Goal: Obtain resource: Obtain resource

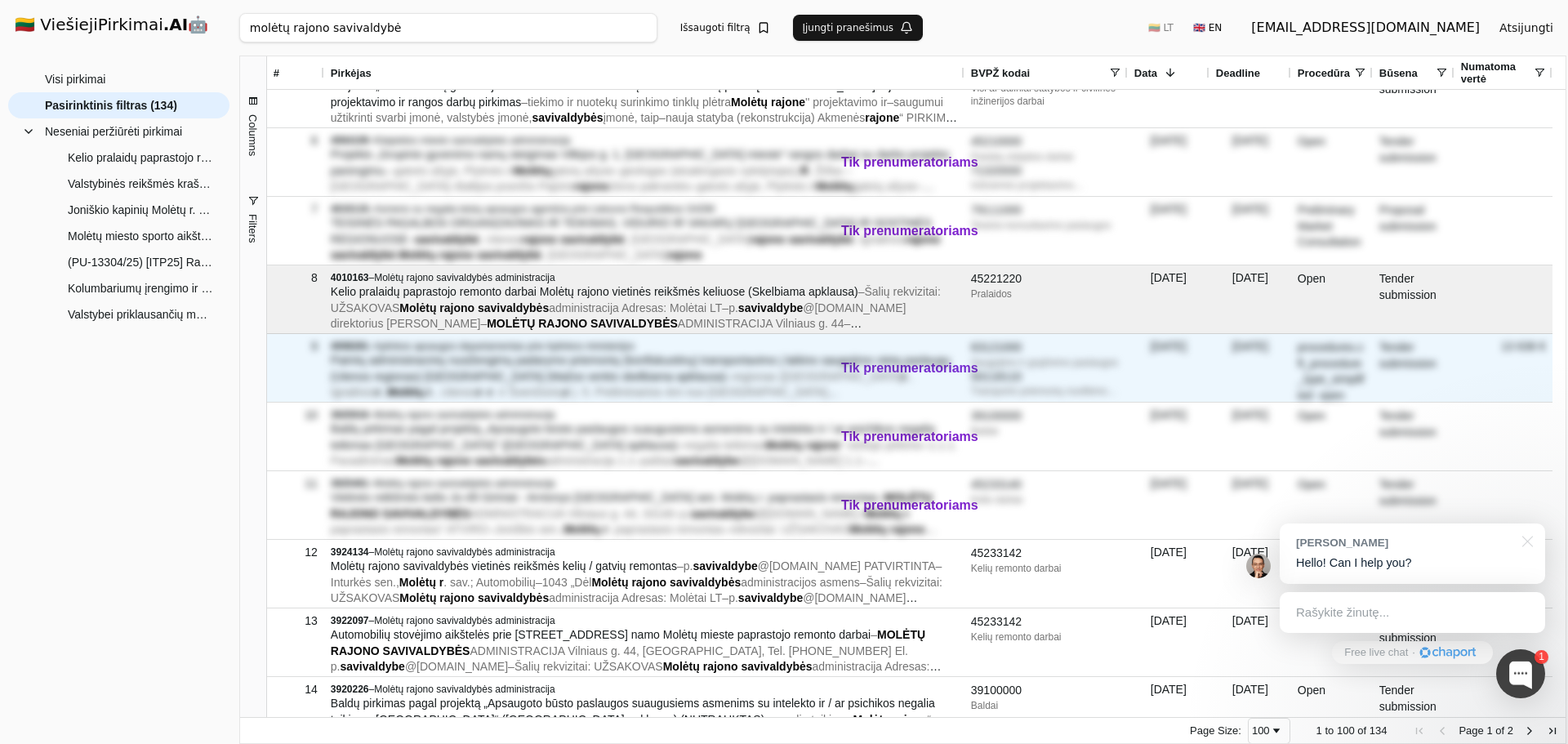
scroll to position [327, 0]
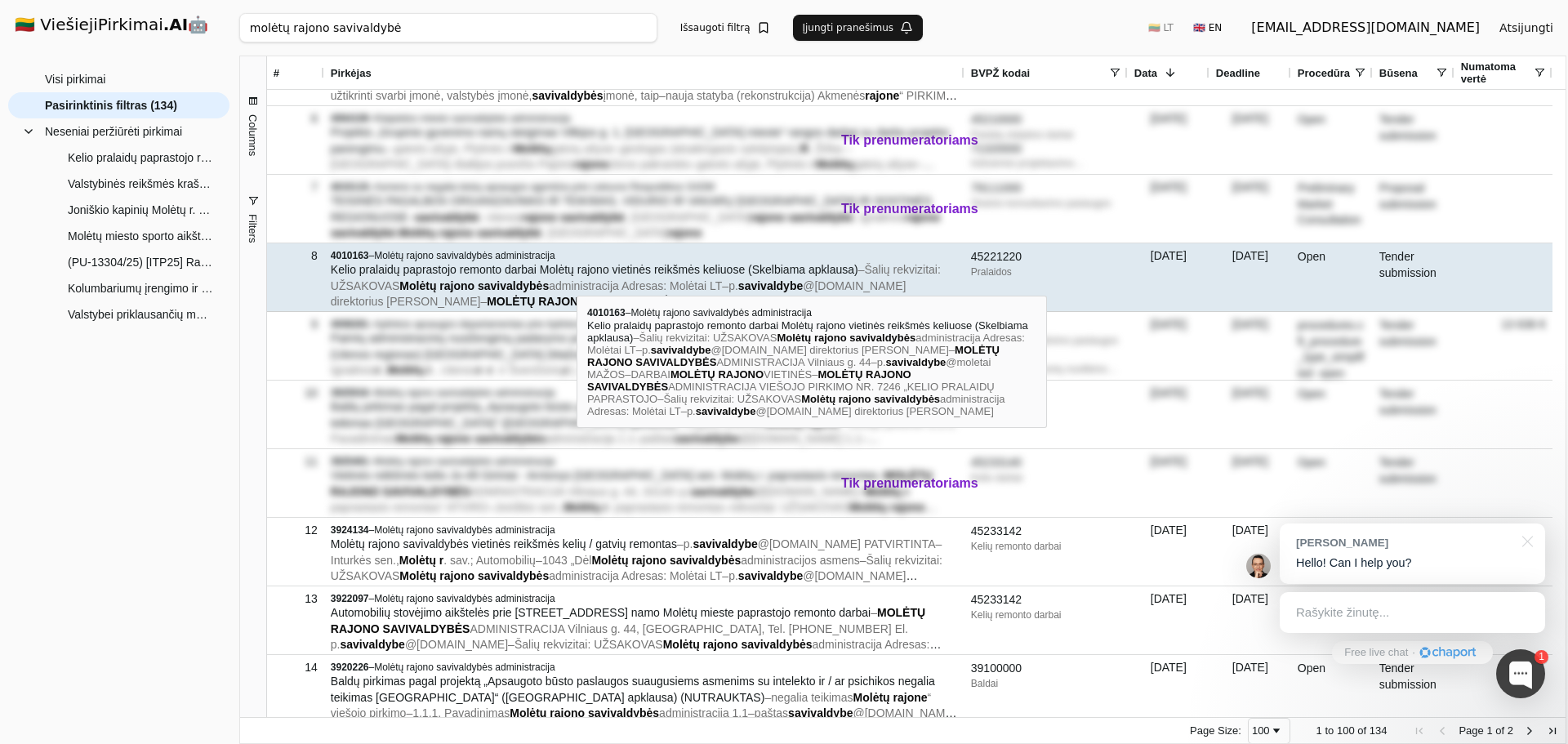
click at [577, 281] on span "administracija Adresas: Molėtai LT" at bounding box center [635, 287] width 173 height 14
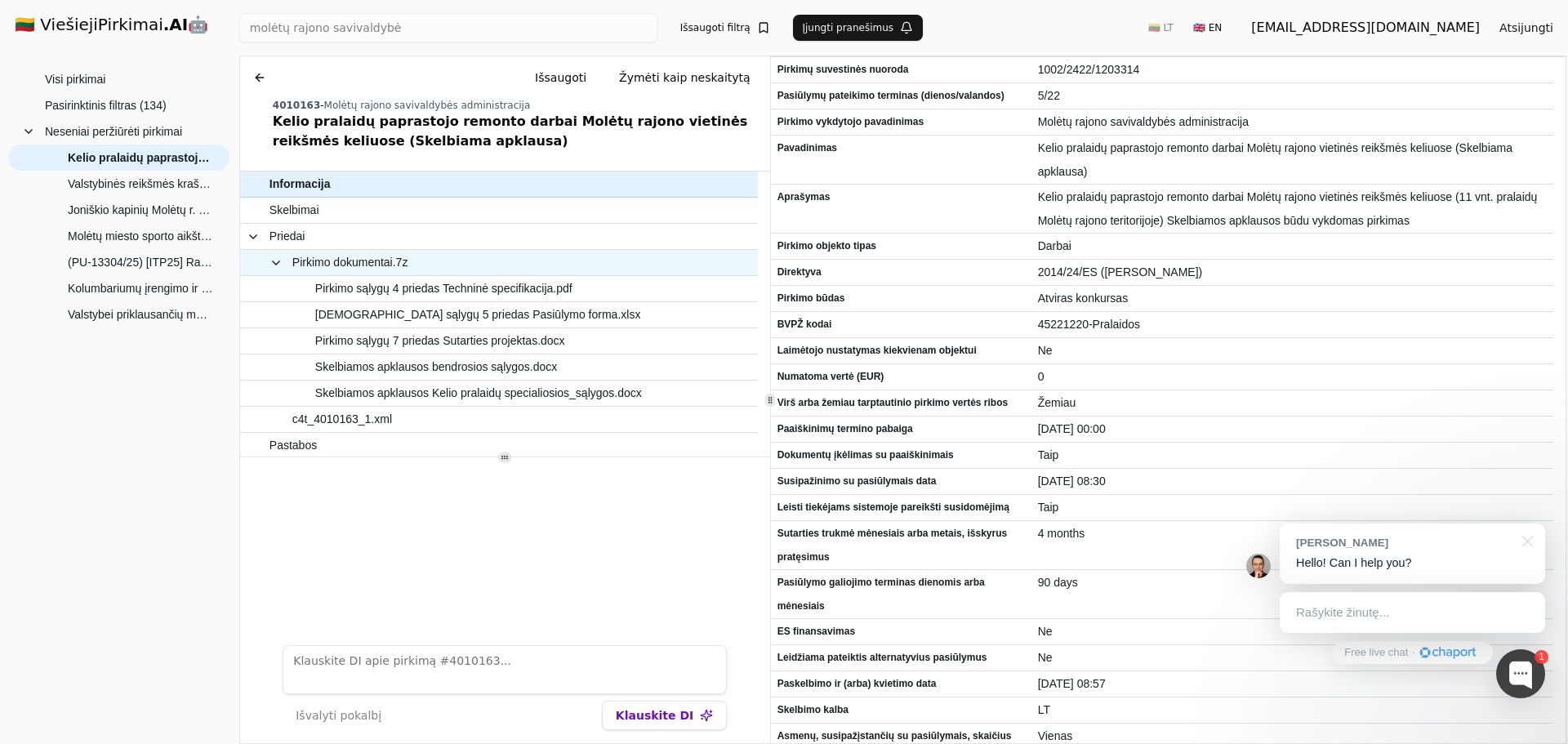
click at [487, 274] on div "Pirkimo dokumentai.7z" at bounding box center [480, 262] width 479 height 25
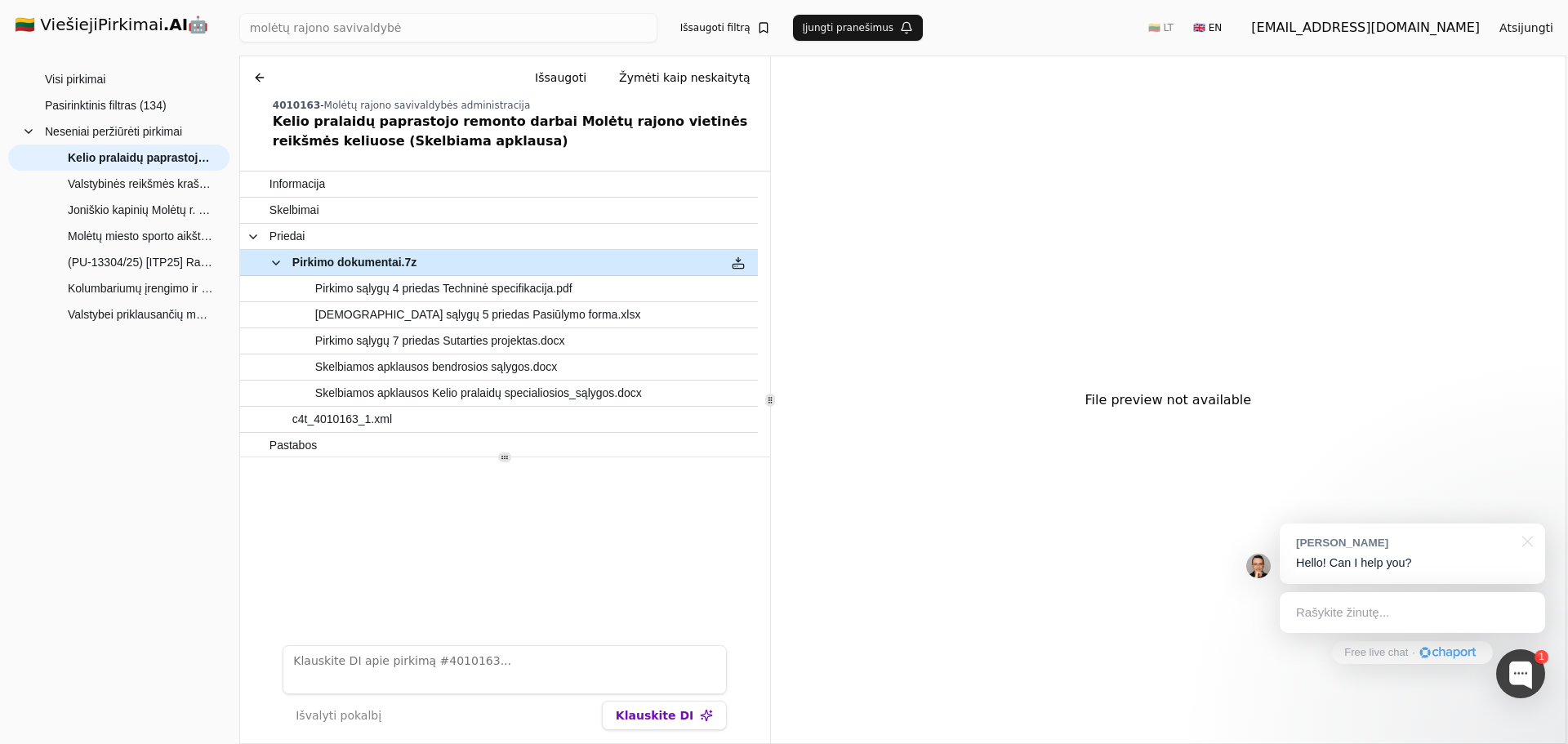
click at [487, 274] on div "Pirkimo dokumentai.7z" at bounding box center [480, 262] width 479 height 25
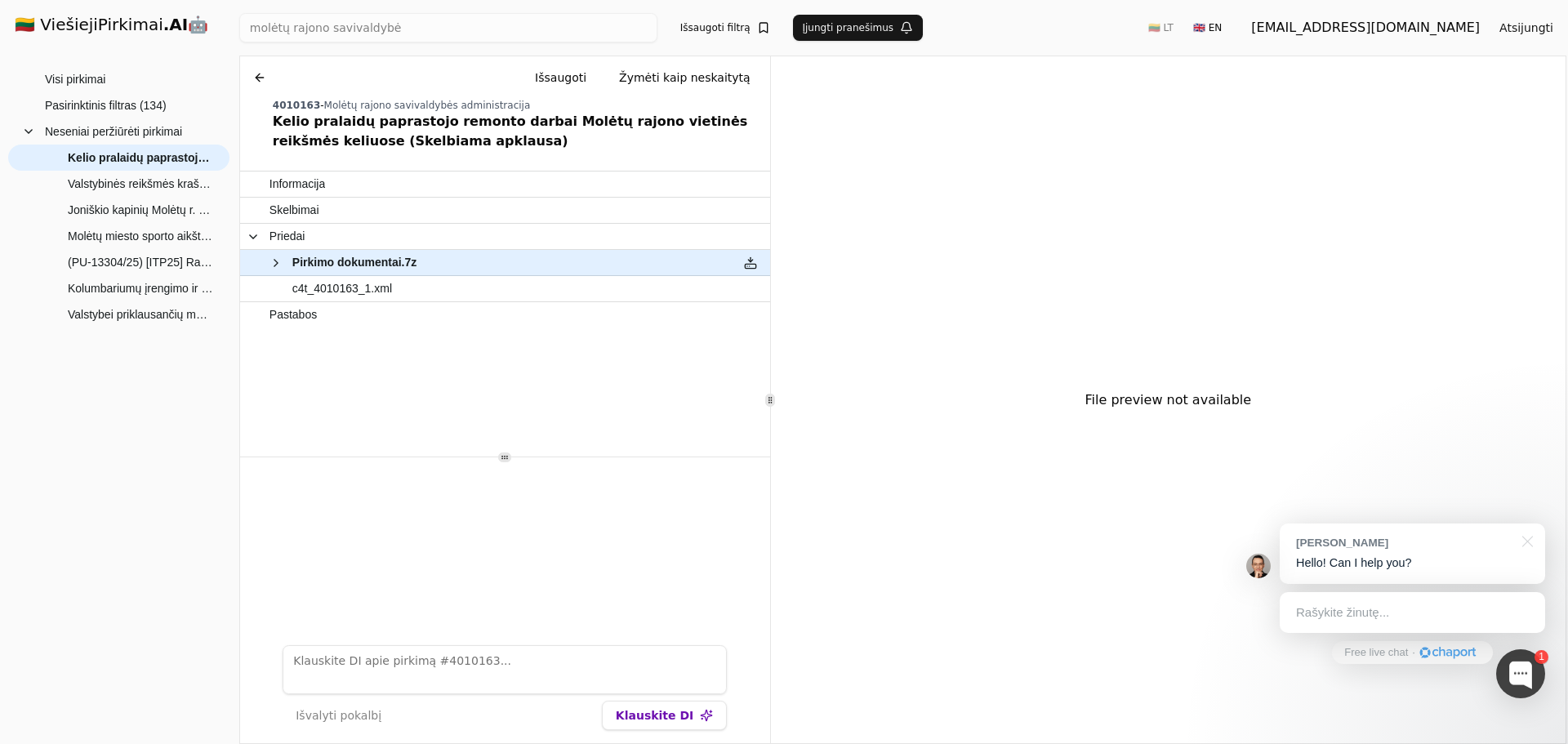
click at [481, 283] on span "Pirkimo sąlygų 4 priedas Techninė specifikacija.pdf" at bounding box center [444, 289] width 258 height 24
click at [485, 262] on span "Pirkimo dokumentai.7z" at bounding box center [485, 262] width 478 height 24
click at [270, 258] on span at bounding box center [276, 263] width 14 height 14
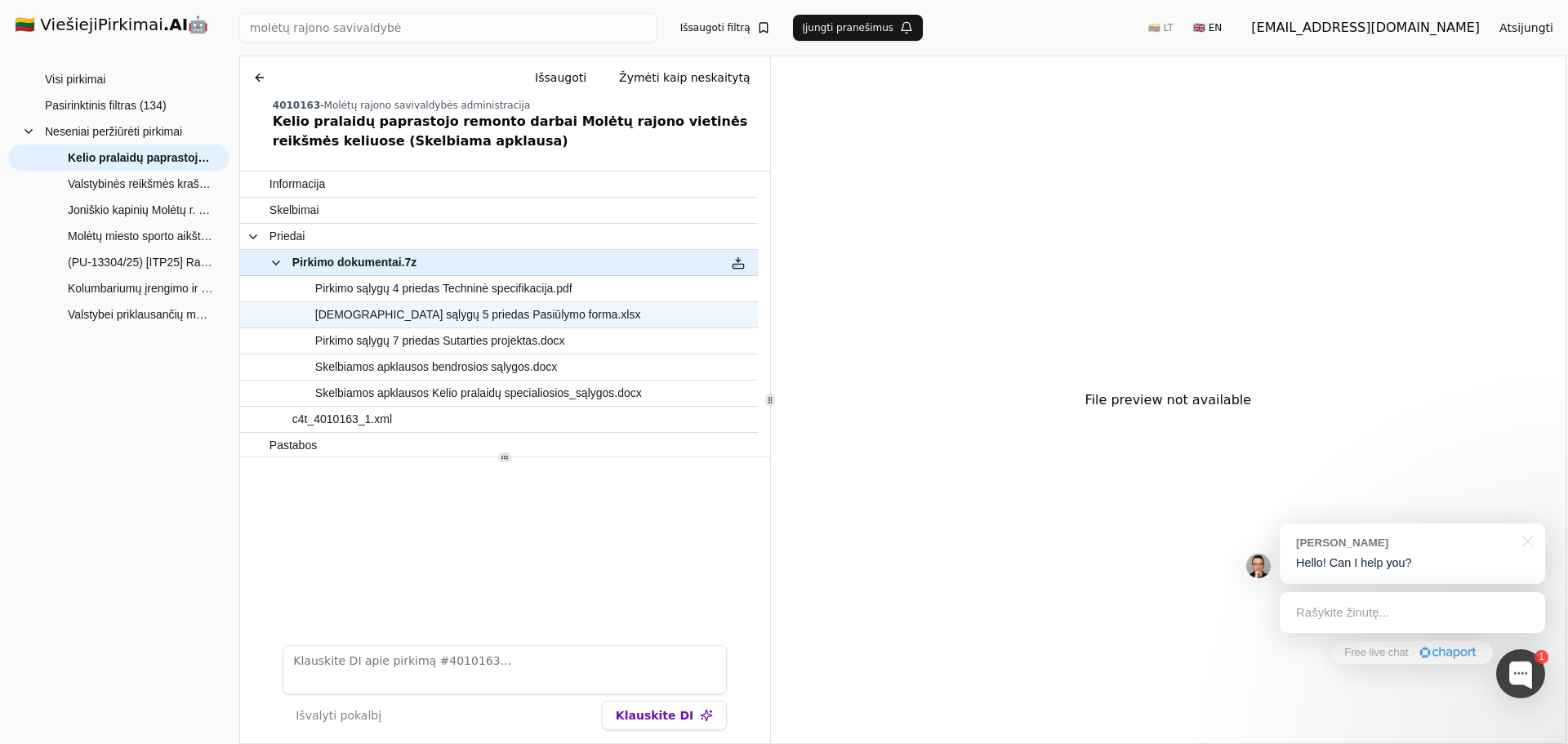
click at [433, 317] on span "[DEMOGRAPHIC_DATA] sąlygų 5 priedas Pasiūlymo forma.xlsx" at bounding box center [479, 315] width 326 height 24
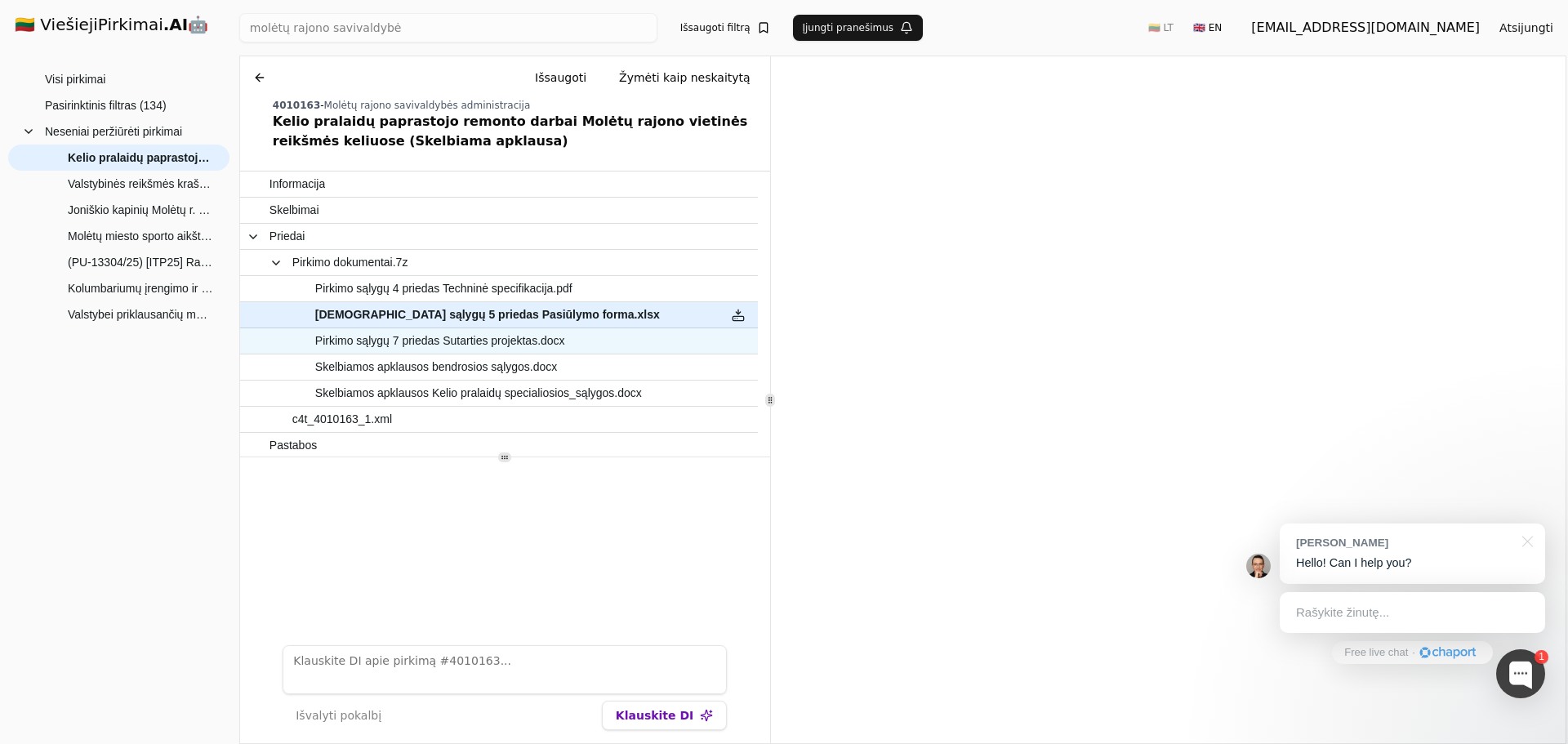
click at [470, 348] on span "Pirkimo sąlygų 7 priedas Sutarties projektas.docx" at bounding box center [440, 341] width 250 height 24
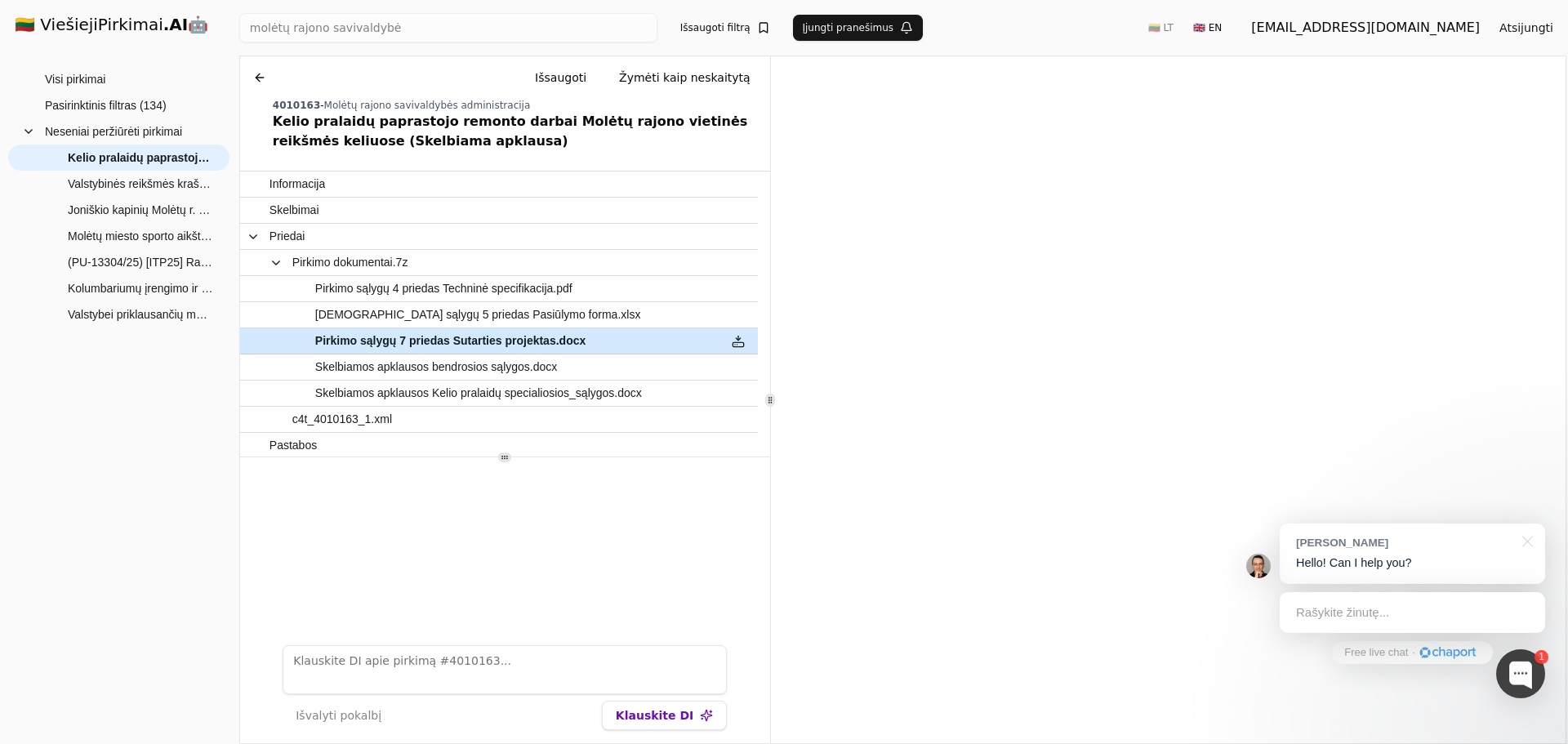
click at [466, 341] on span "Pirkimo sąlygų 7 priedas Sutarties projektas.docx" at bounding box center [451, 341] width 270 height 24
click at [742, 341] on button at bounding box center [738, 341] width 26 height 24
click at [454, 309] on span "[DEMOGRAPHIC_DATA] sąlygų 5 priedas Pasiūlymo forma.xlsx" at bounding box center [479, 315] width 326 height 24
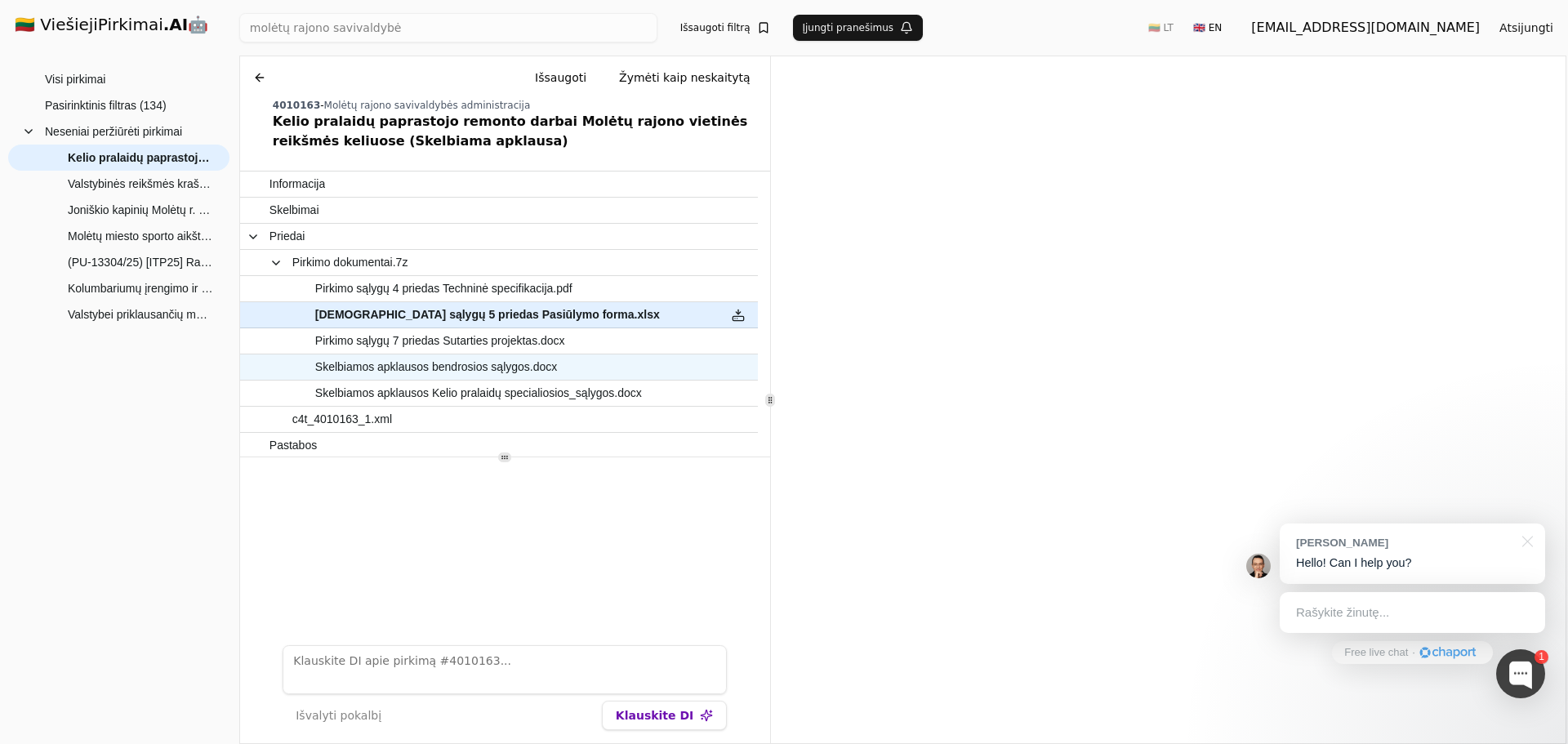
click at [479, 370] on span "Skelbiamos apklausos bendrosios sąlygos.docx" at bounding box center [436, 367] width 242 height 24
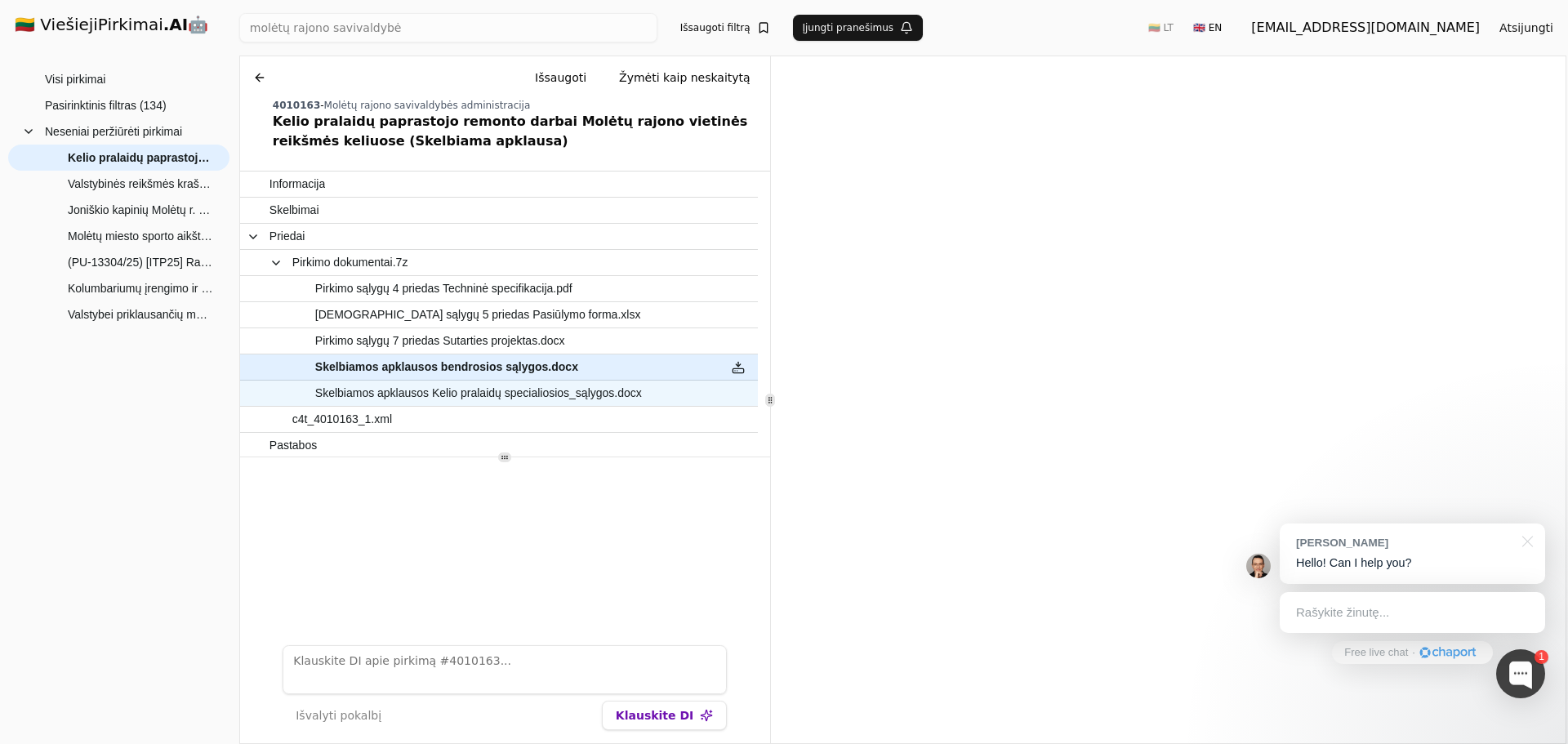
click at [396, 391] on span "Skelbiamos apklausos Kelio pralaidų specialiosios_sąlygos.docx" at bounding box center [479, 393] width 327 height 24
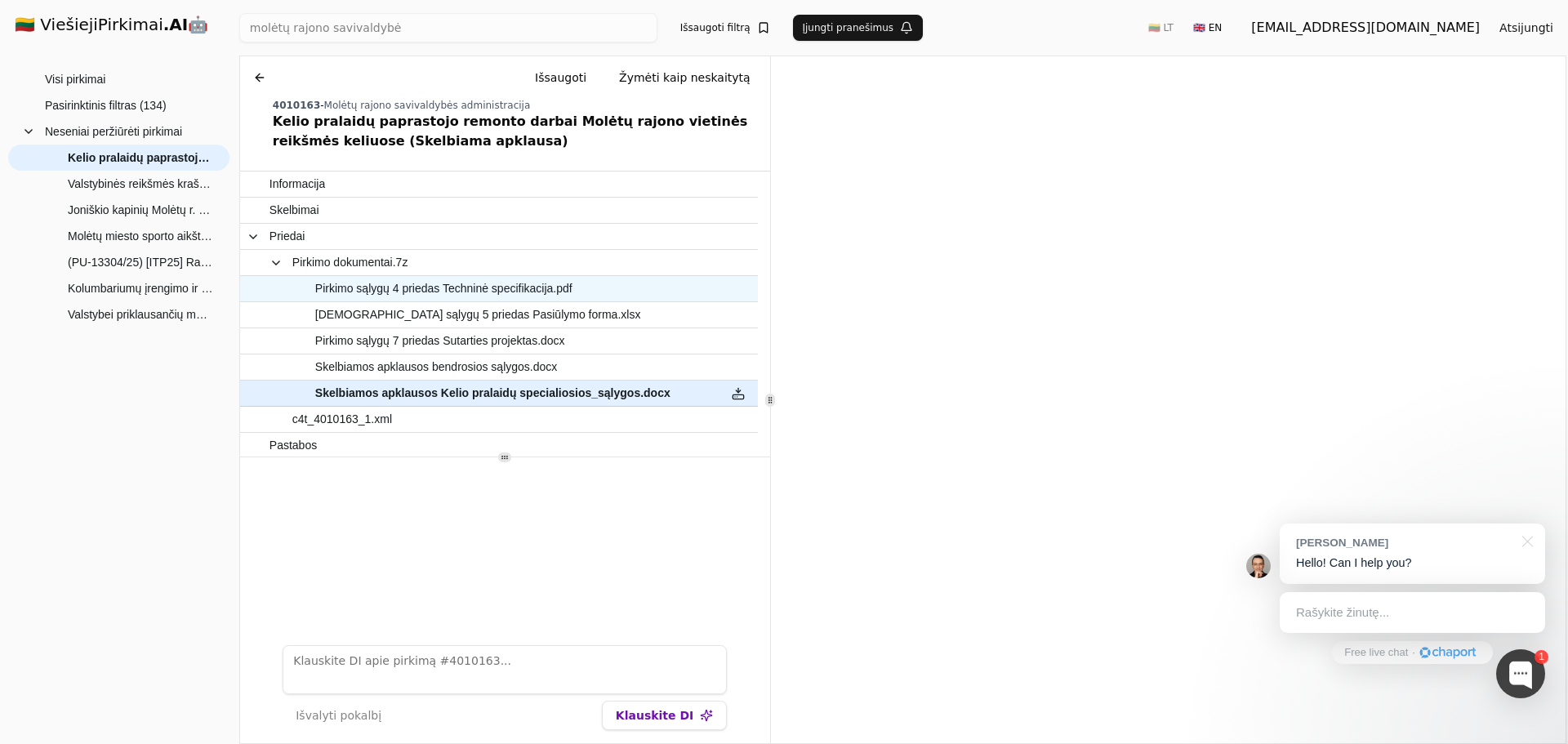
click at [492, 292] on span "Pirkimo sąlygų 4 priedas Techninė specifikacija.pdf" at bounding box center [444, 289] width 258 height 24
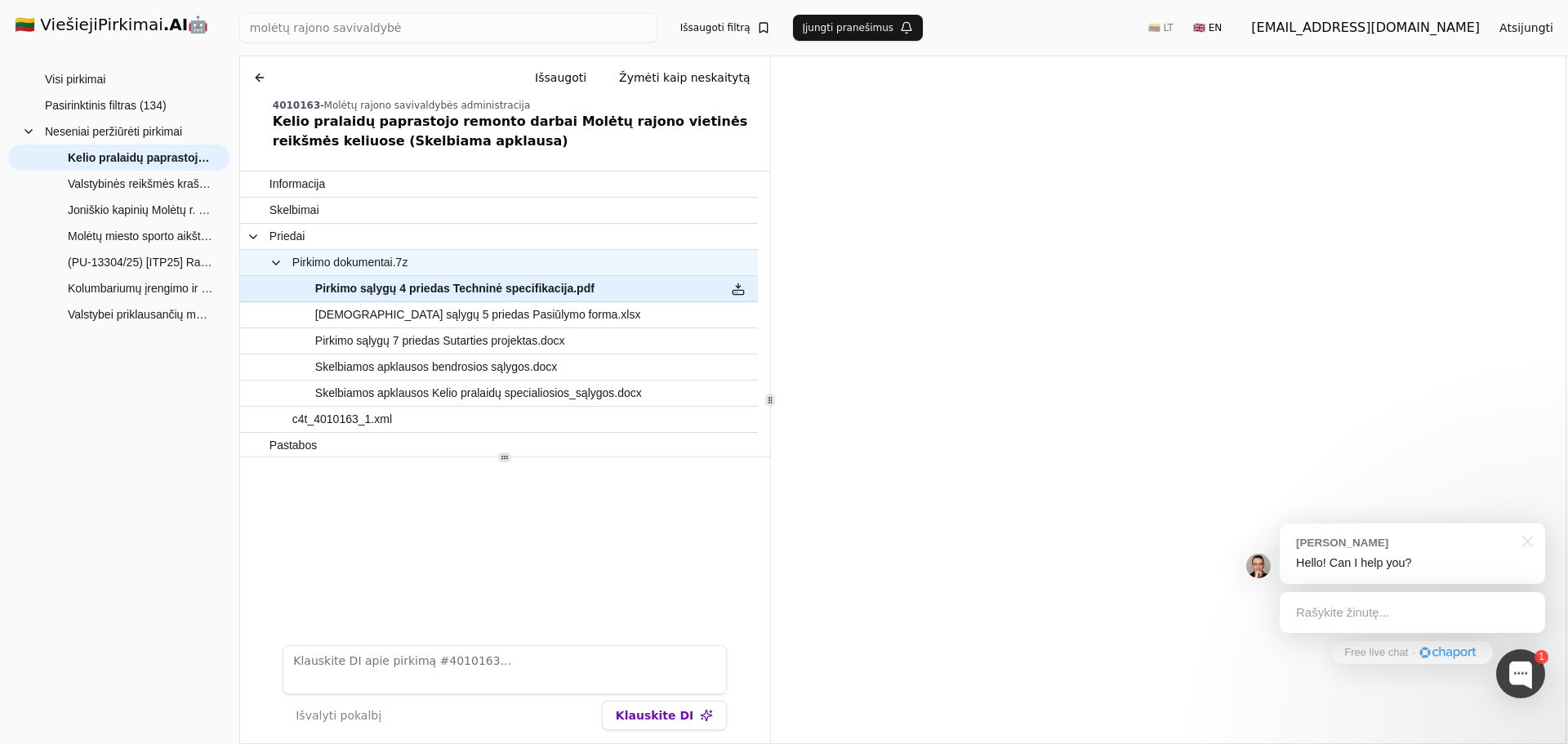
scroll to position [3, 0]
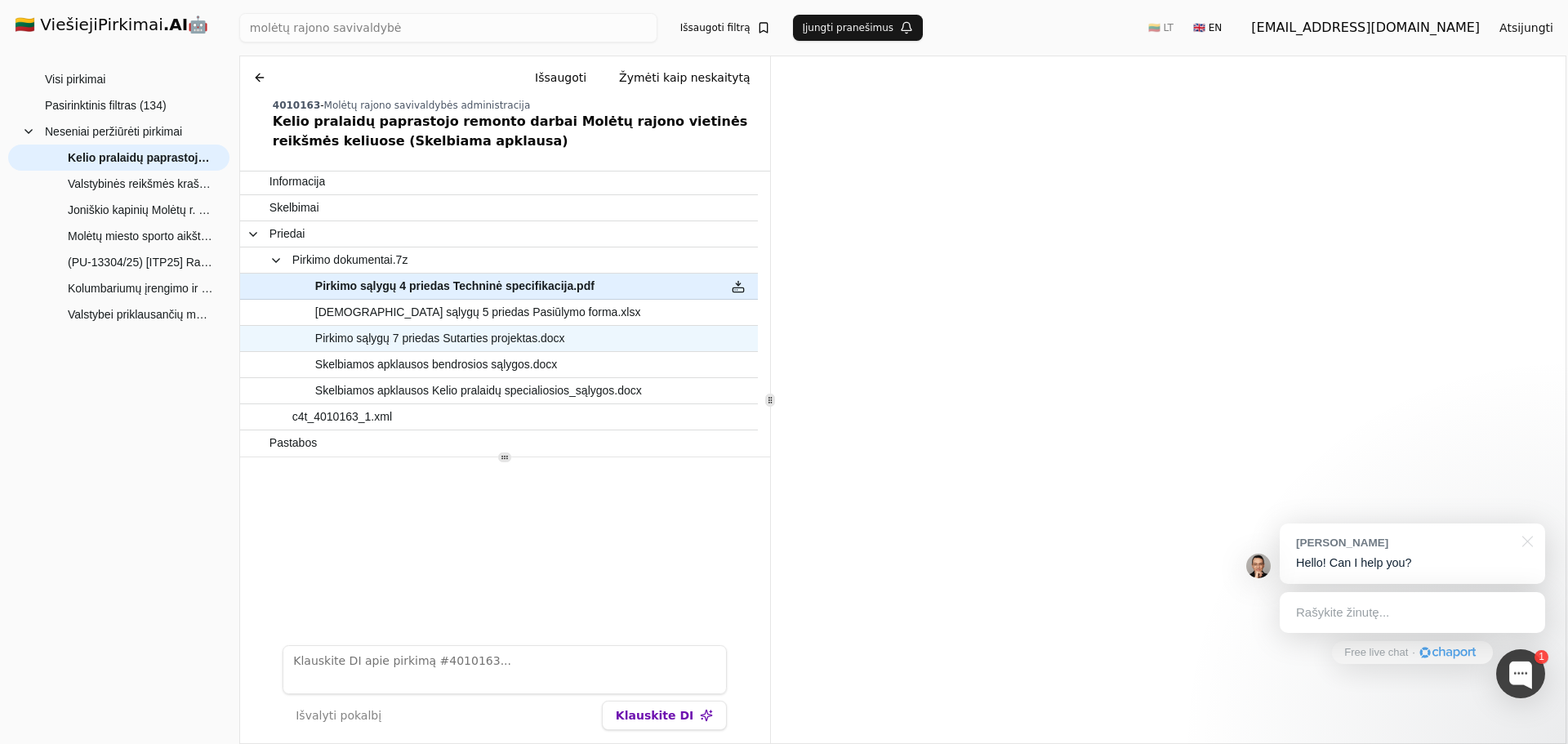
click at [583, 330] on span "Pirkimo sąlygų 7 priedas Sutarties projektas.docx" at bounding box center [490, 339] width 443 height 24
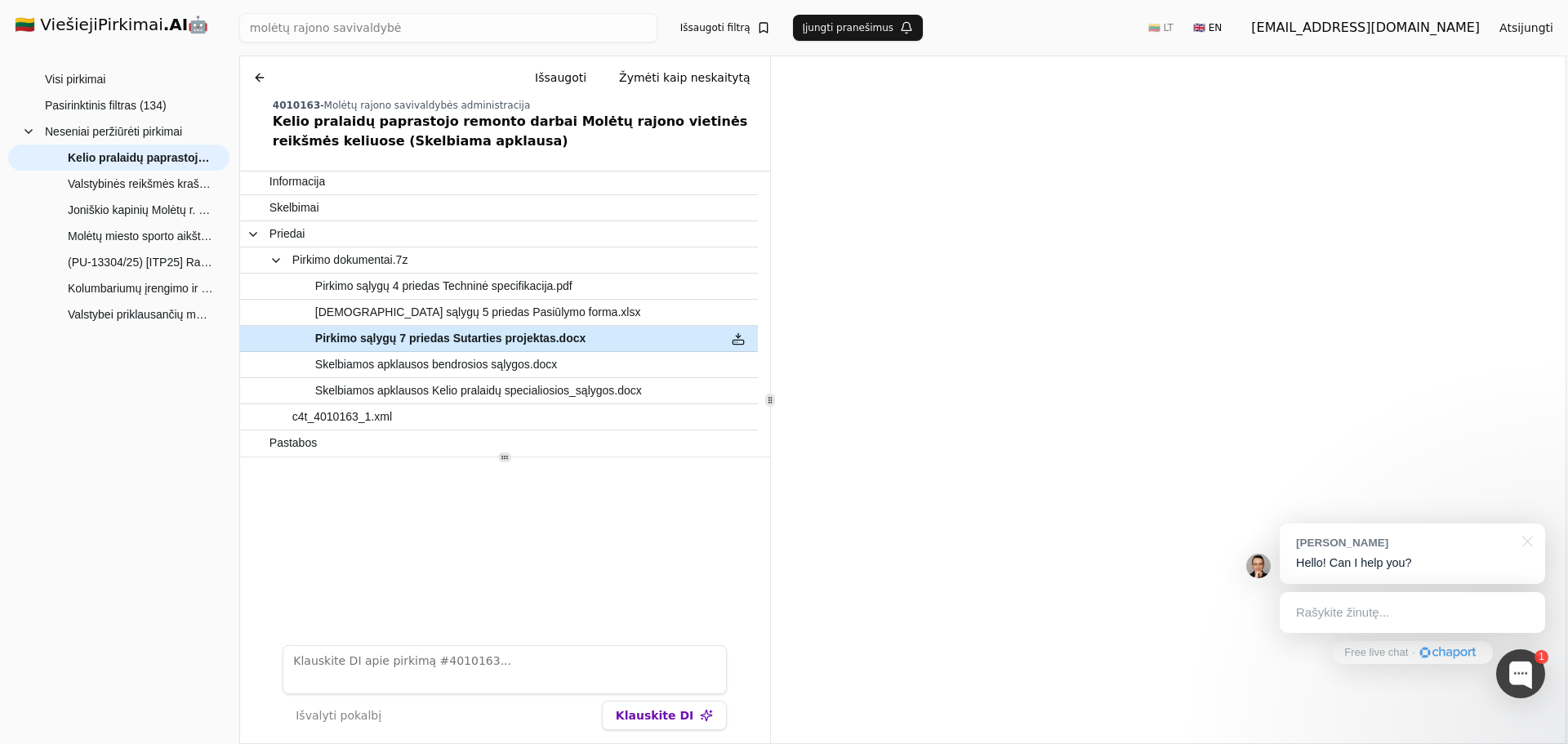
click at [746, 341] on button at bounding box center [738, 339] width 26 height 24
